Goal: Use online tool/utility: Utilize a website feature to perform a specific function

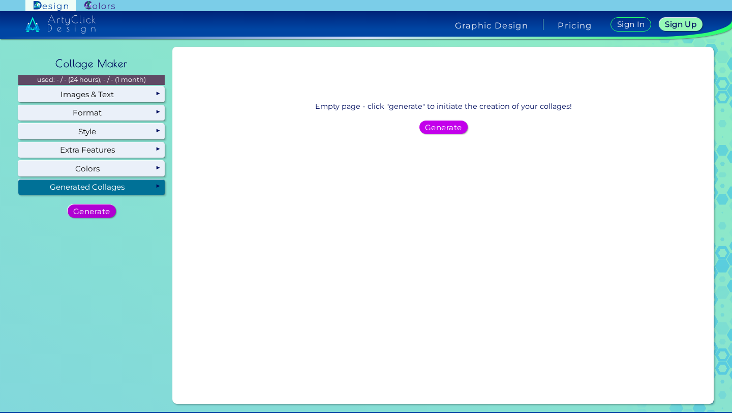
click at [105, 211] on h5 "Generate" at bounding box center [92, 210] width 34 height 7
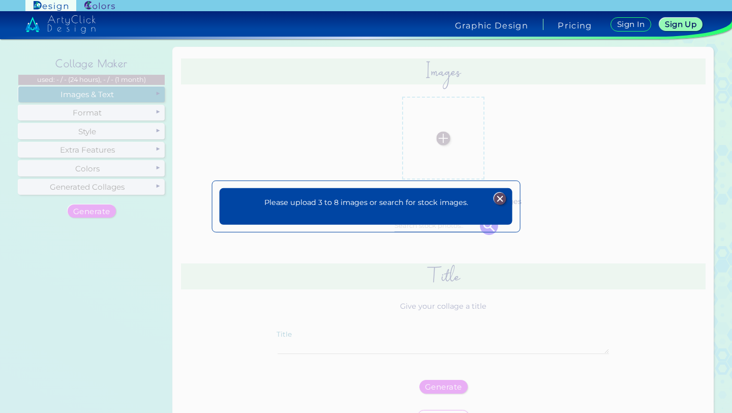
click at [498, 195] on img at bounding box center [500, 198] width 12 height 12
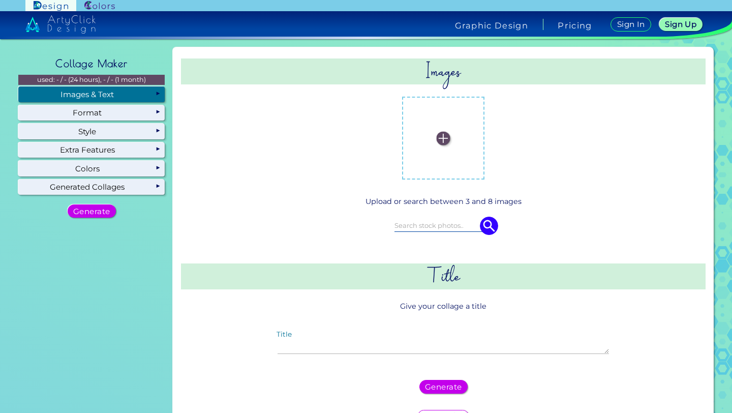
click at [438, 140] on img at bounding box center [444, 138] width 14 height 14
click at [0, 0] on input "file" at bounding box center [0, 0] width 0 height 0
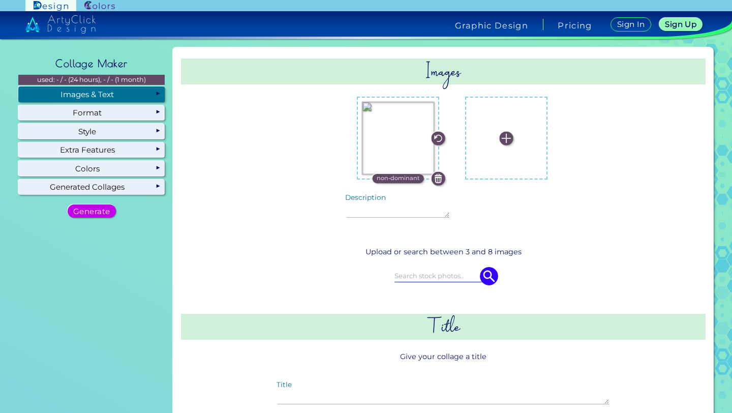
click at [494, 145] on label at bounding box center [506, 138] width 72 height 72
click at [0, 0] on input "file" at bounding box center [0, 0] width 0 height 0
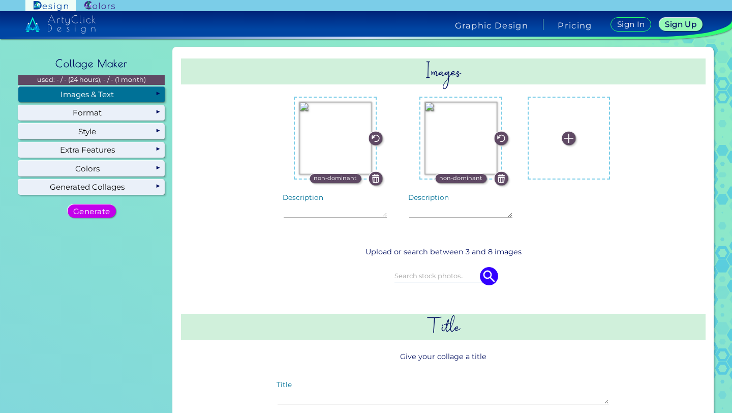
click at [351, 180] on p "non-dominant" at bounding box center [335, 178] width 43 height 9
click at [555, 130] on label at bounding box center [569, 138] width 72 height 72
click at [0, 0] on input "file" at bounding box center [0, 0] width 0 height 0
click at [562, 139] on img at bounding box center [569, 138] width 14 height 14
click at [0, 0] on input "file" at bounding box center [0, 0] width 0 height 0
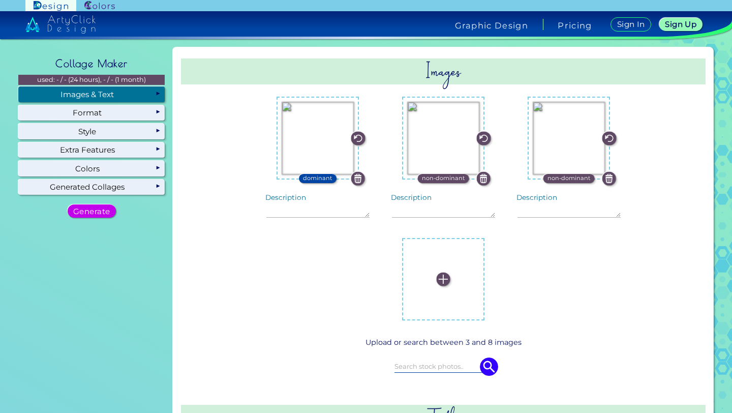
click at [451, 272] on img at bounding box center [444, 279] width 14 height 14
click at [0, 0] on input "file" at bounding box center [0, 0] width 0 height 0
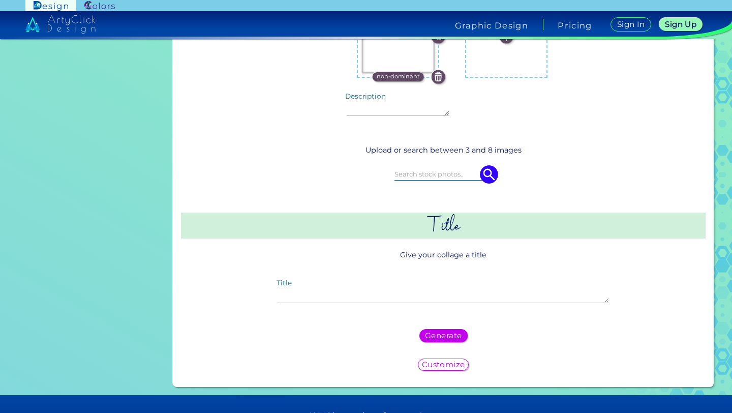
scroll to position [244, 0]
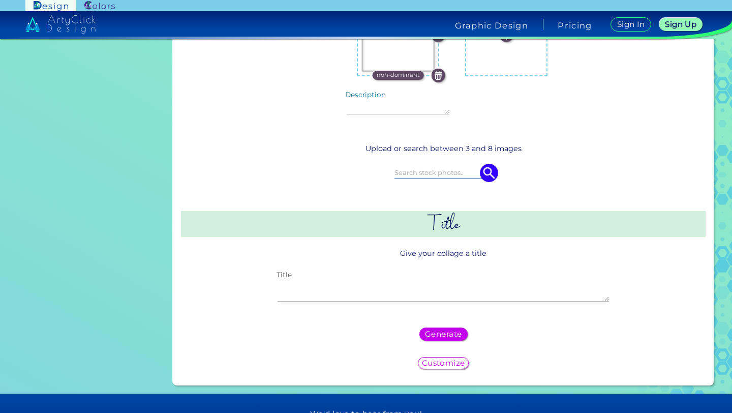
click at [443, 294] on textarea "Title" at bounding box center [444, 291] width 332 height 22
type textarea "inspiration board"
click at [448, 331] on h5 "Generate" at bounding box center [443, 334] width 37 height 8
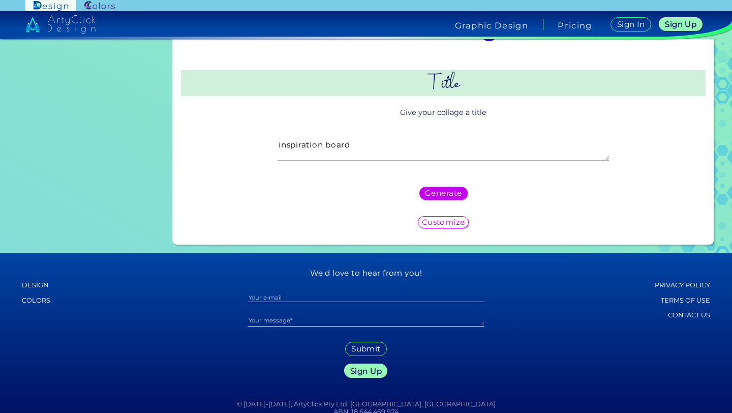
scroll to position [381, 0]
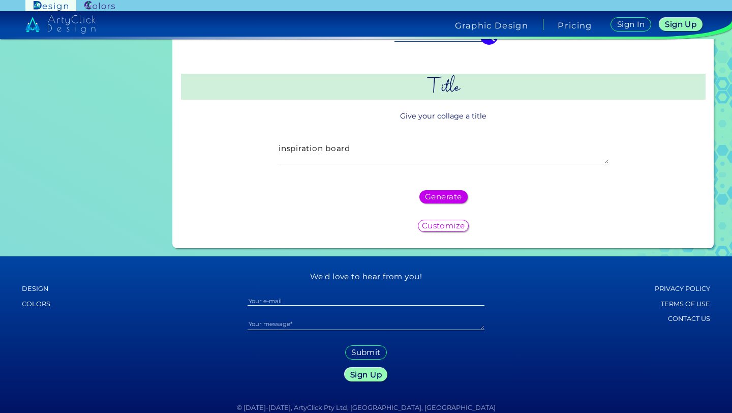
click at [434, 222] on h5 "Customize" at bounding box center [443, 225] width 41 height 7
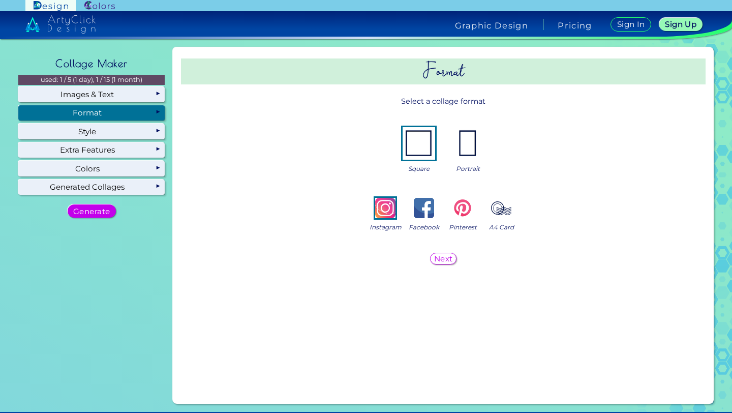
click at [469, 141] on img at bounding box center [468, 143] width 33 height 33
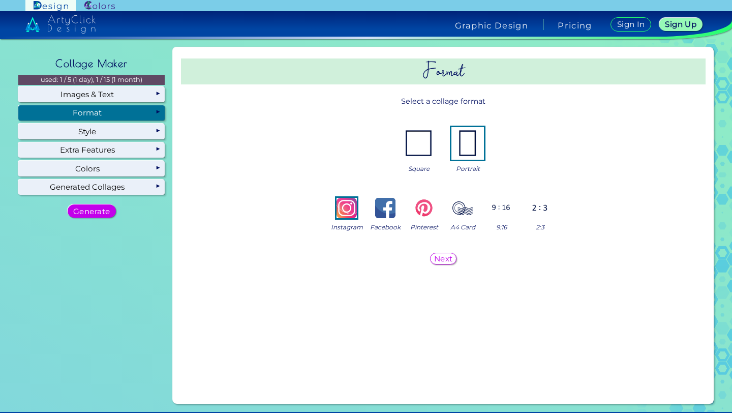
click at [501, 213] on img at bounding box center [501, 208] width 20 height 20
click at [443, 260] on h5 "Next" at bounding box center [443, 259] width 19 height 8
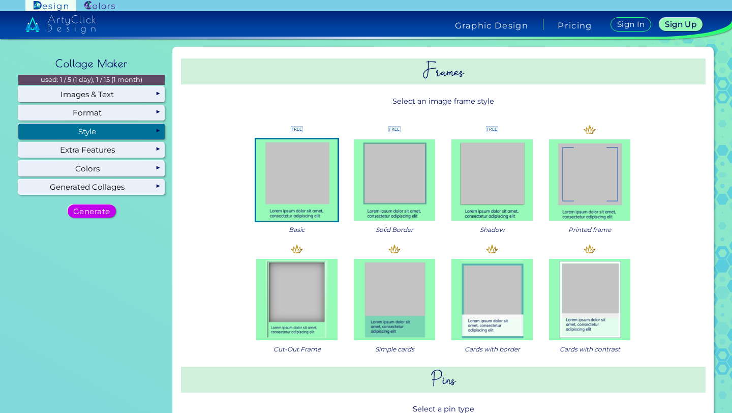
click at [555, 325] on img at bounding box center [589, 299] width 81 height 81
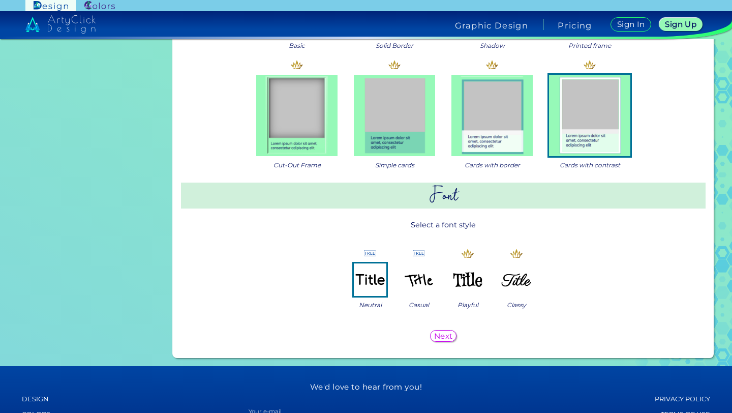
scroll to position [243, 0]
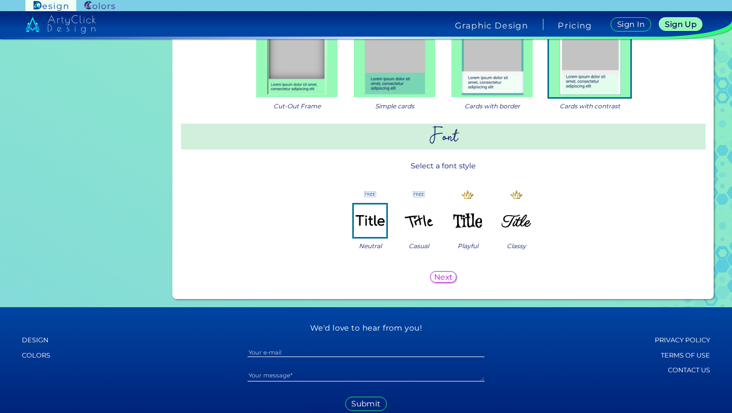
click at [427, 228] on img at bounding box center [419, 220] width 33 height 33
click at [443, 279] on h5 "Next" at bounding box center [443, 277] width 19 height 8
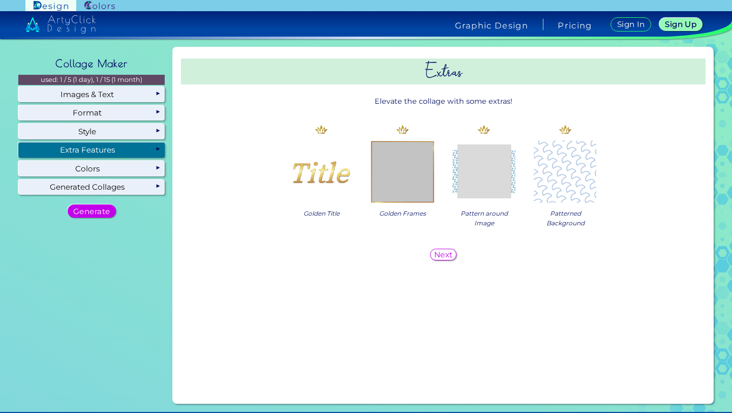
click at [445, 258] on h5 "Next" at bounding box center [443, 254] width 17 height 7
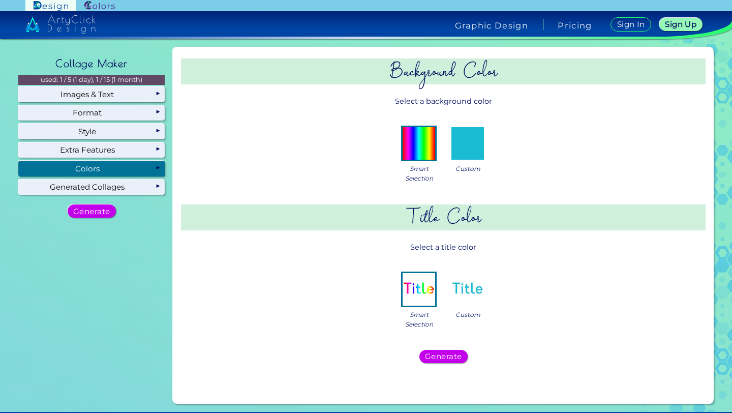
click at [460, 287] on img at bounding box center [468, 289] width 33 height 33
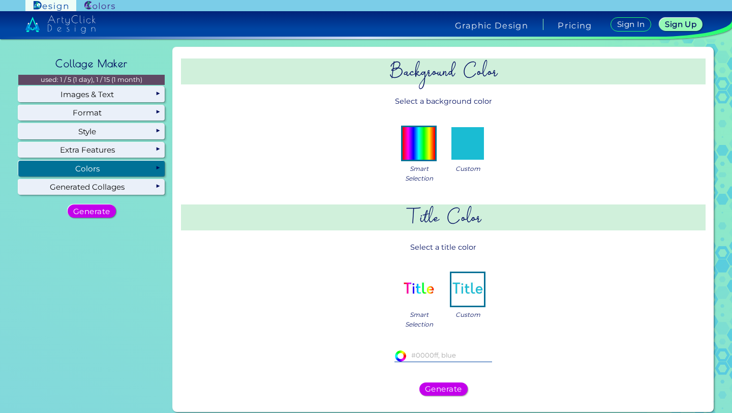
click at [396, 355] on input "#ffffff" at bounding box center [400, 355] width 10 height 10
type input "#d56d87"
click at [440, 393] on h5 "Generate" at bounding box center [443, 388] width 33 height 7
type input "#d56d87"
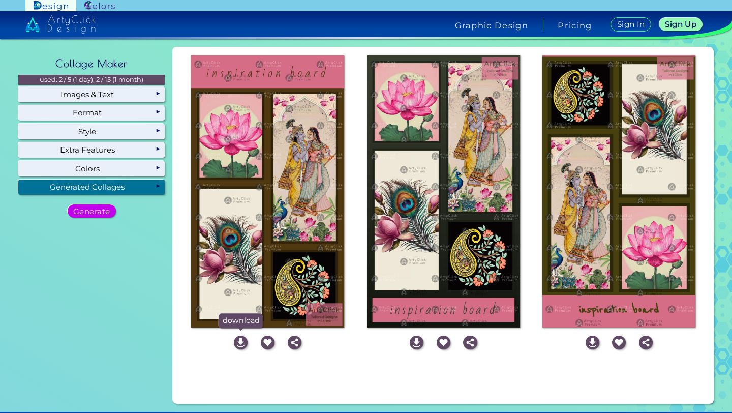
click at [240, 337] on img at bounding box center [241, 343] width 14 height 14
click at [292, 339] on img at bounding box center [295, 343] width 14 height 14
